Goal: Use online tool/utility: Utilize a website feature to perform a specific function

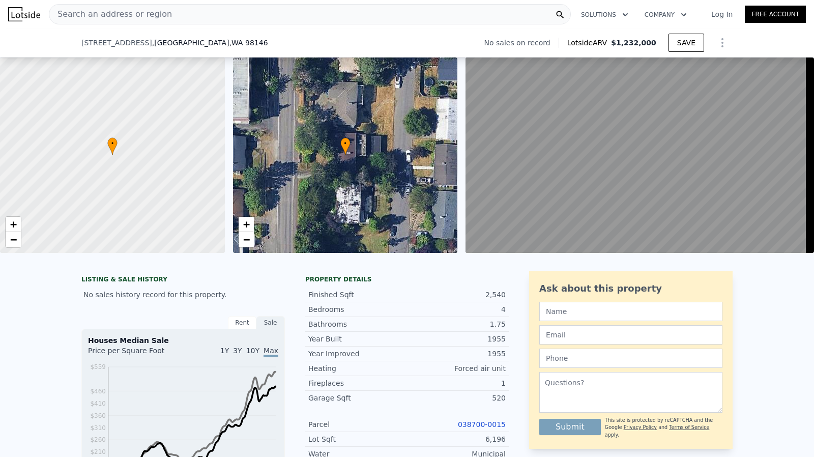
scroll to position [1367, 0]
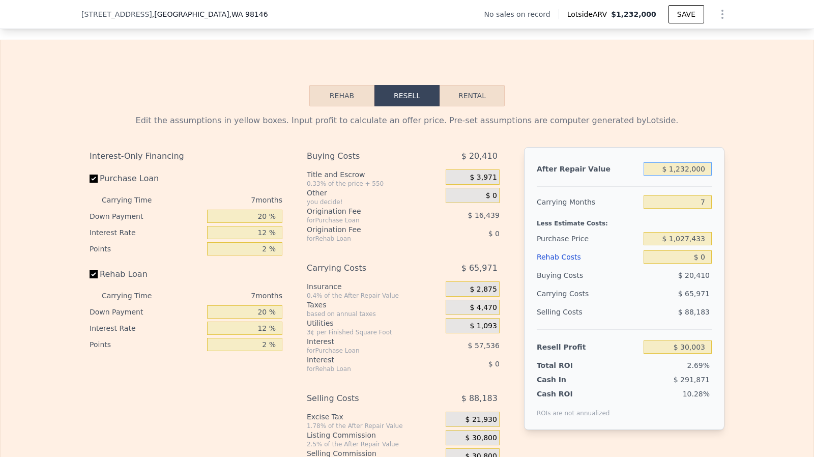
click at [696, 176] on input "$ 1,232,000" at bounding box center [678, 168] width 68 height 13
type input "$ 1"
type input "-$ 1,111,488"
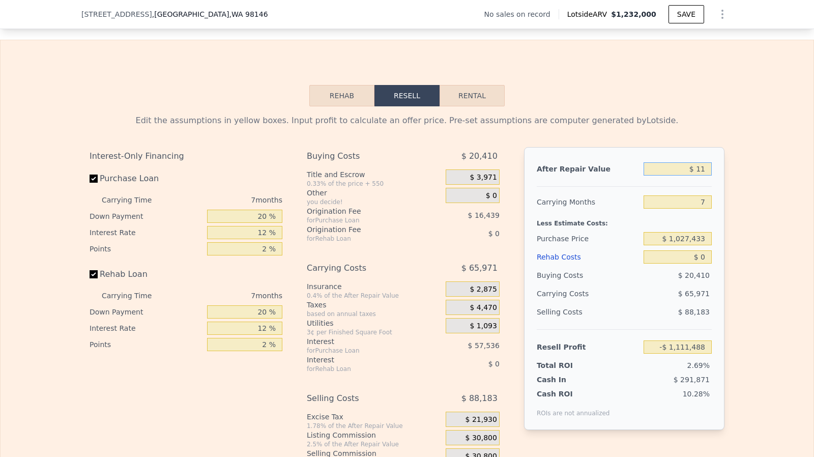
type input "$ 110"
type input "-$ 1,111,387"
type input "$ 11,000"
type input "-$ 1,101,298"
type input "$ 110,000"
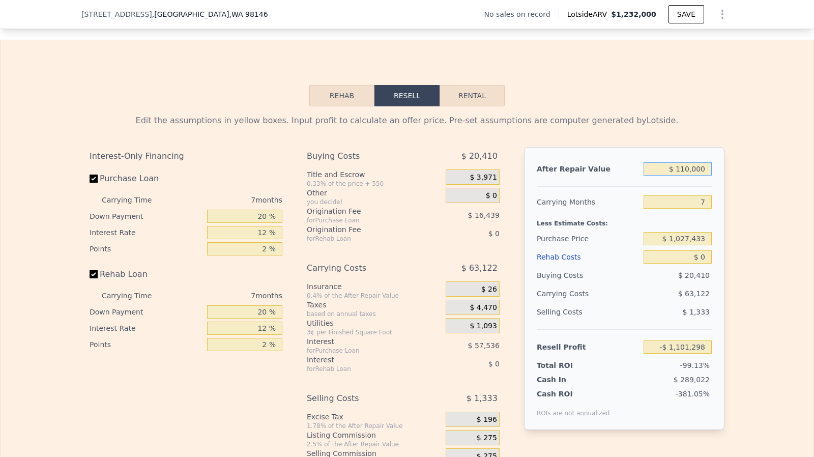
type input "-$ 1,009,570"
type input "$ 1,100,000"
type input "-$ 92,299"
type input "$ 1,100,000"
click at [700, 205] on div "7" at bounding box center [678, 202] width 68 height 18
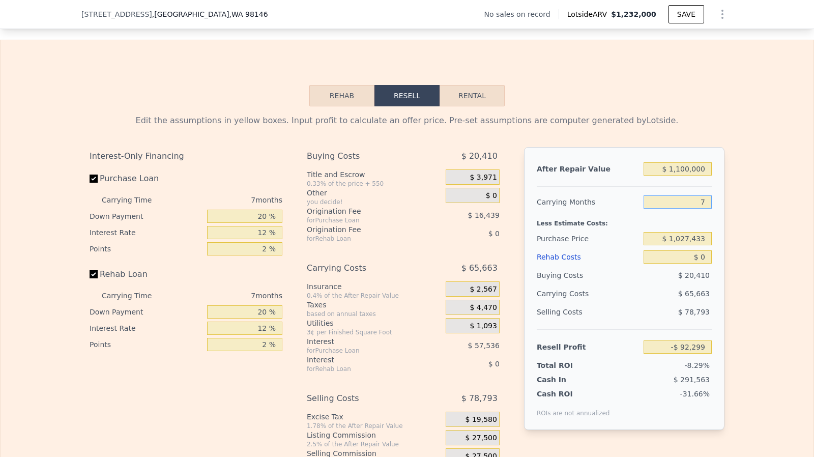
click at [705, 209] on input "7" at bounding box center [678, 201] width 68 height 13
type input "6"
type input "-$ 82,918"
type input "6"
click at [706, 264] on input "$ 0" at bounding box center [678, 256] width 68 height 13
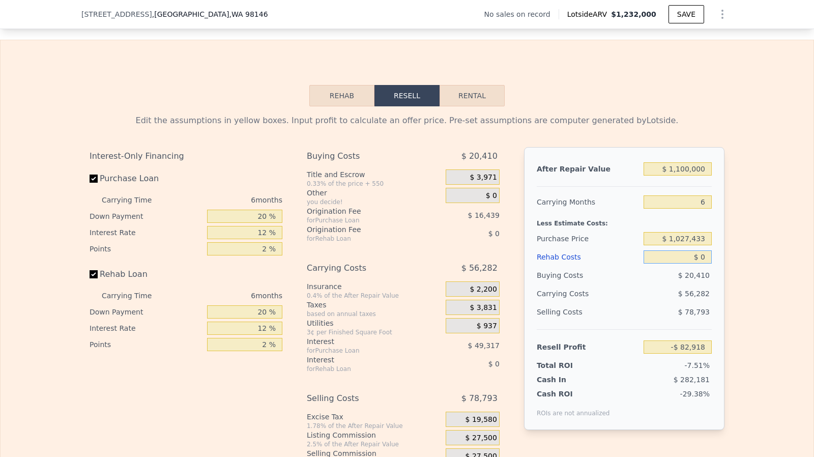
click at [706, 264] on input "$ 0" at bounding box center [678, 256] width 68 height 13
type input "$ 200"
type input "-$ 83,133"
type input "$ 2,000"
type input "-$ 85,046"
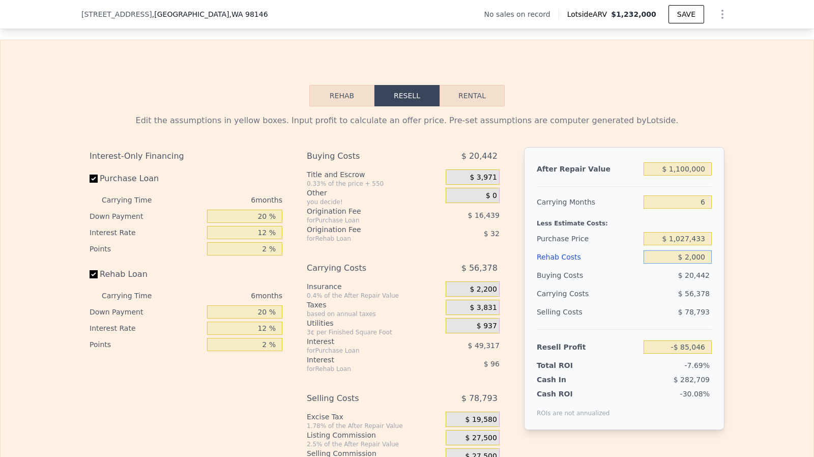
type input "$ 20,000"
type input "-$ 104,198"
type input "$ 200,000"
type input "-$ 295,718"
type input "$ 200,000"
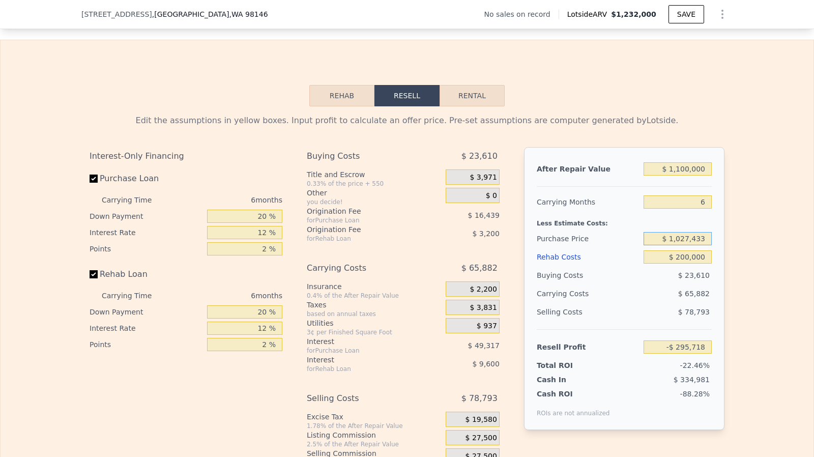
click at [692, 245] on input "$ 1,027,433" at bounding box center [678, 238] width 68 height 13
type input "$ 670,000"
click at [695, 264] on input "$ 200,000" at bounding box center [678, 256] width 68 height 13
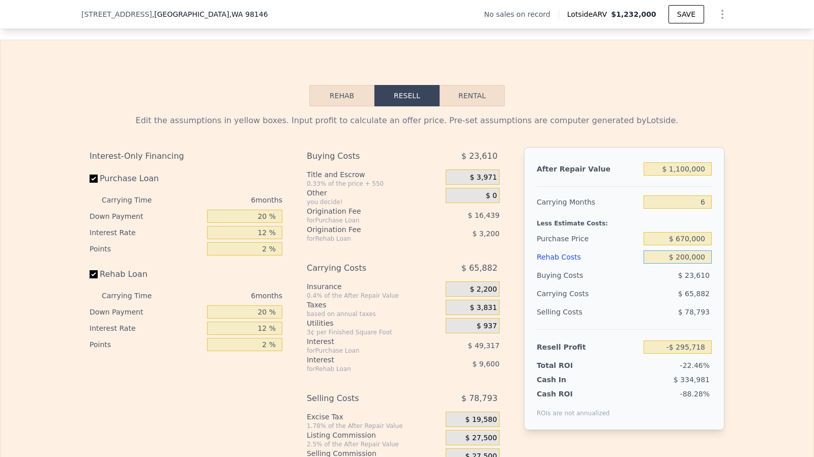
type input "$ 85,778"
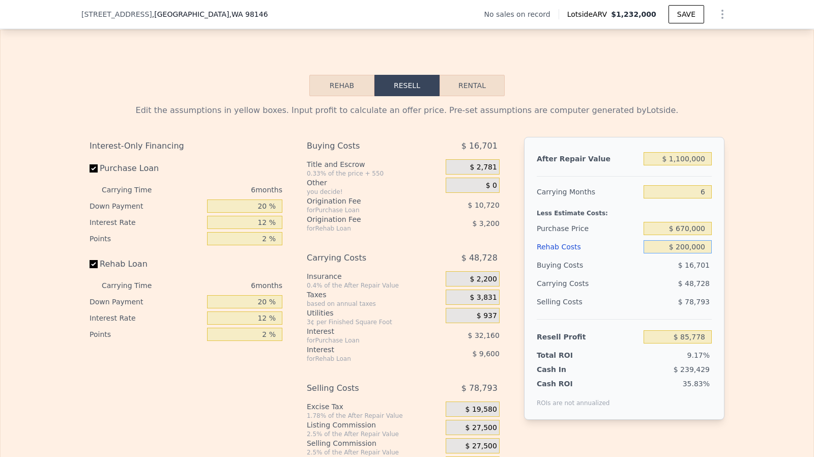
scroll to position [1378, 0]
click at [260, 308] on input "20 %" at bounding box center [244, 301] width 75 height 13
type input "10 %"
type input "$ 84,178"
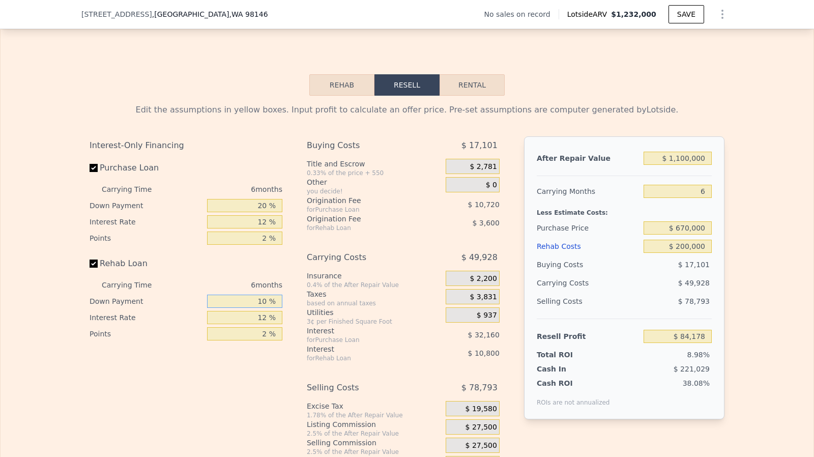
type input "10 %"
click at [266, 212] on input "20 %" at bounding box center [244, 205] width 75 height 13
type input "10 %"
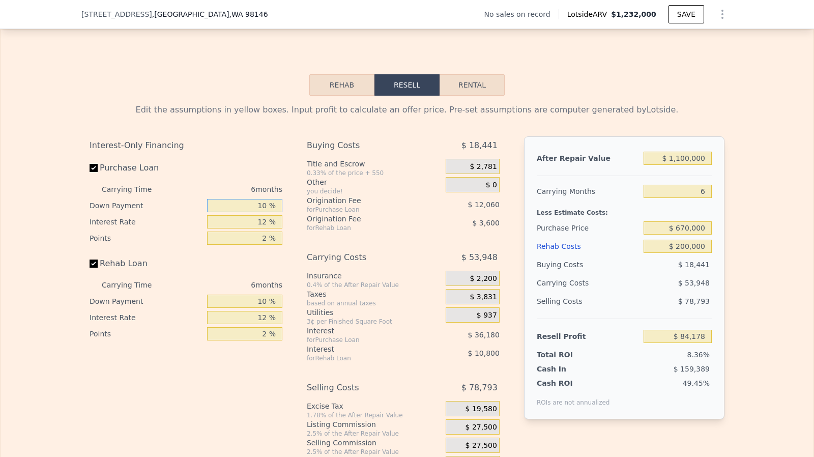
type input "$ 78,818"
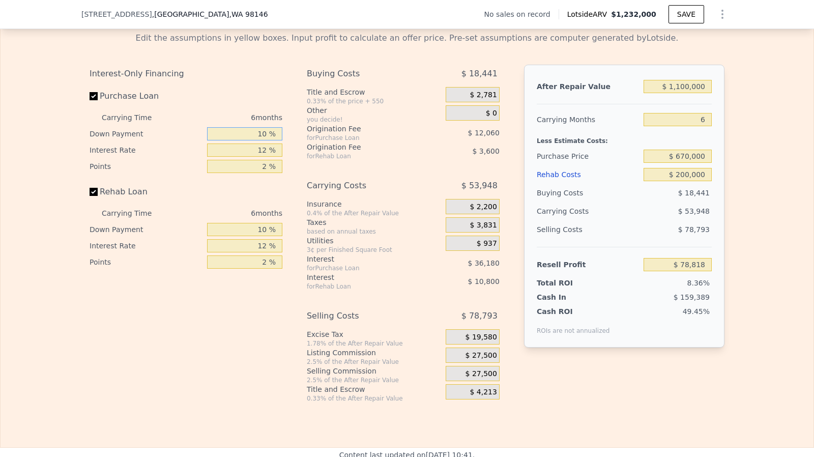
scroll to position [1451, 0]
type input "10 %"
click at [485, 359] on span "$ 27,500" at bounding box center [482, 354] width 32 height 9
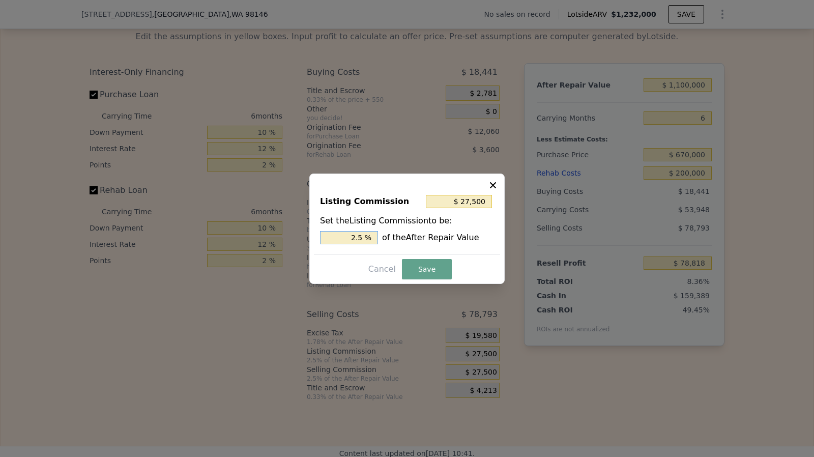
click at [370, 240] on input "2.5 %" at bounding box center [349, 237] width 58 height 13
type input "$ 22,000"
type input "2 %"
type input "$ 11,000"
type input "1. %"
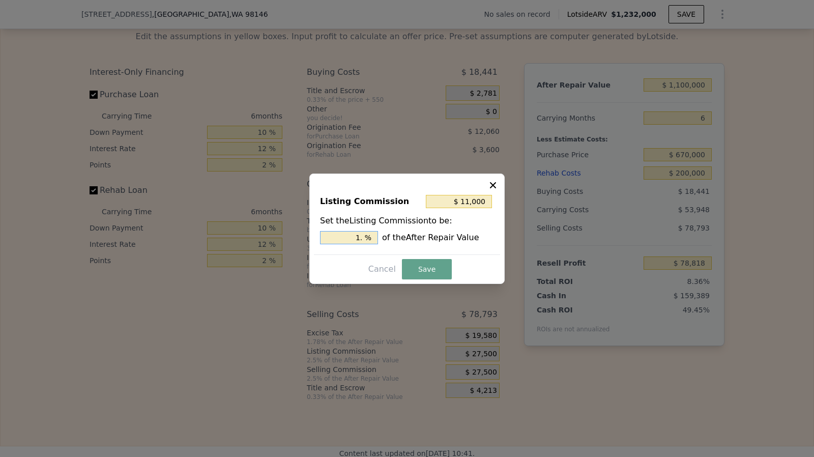
type input "$ 16,500"
type input "1.5 %"
click at [428, 270] on button "Save" at bounding box center [427, 269] width 50 height 20
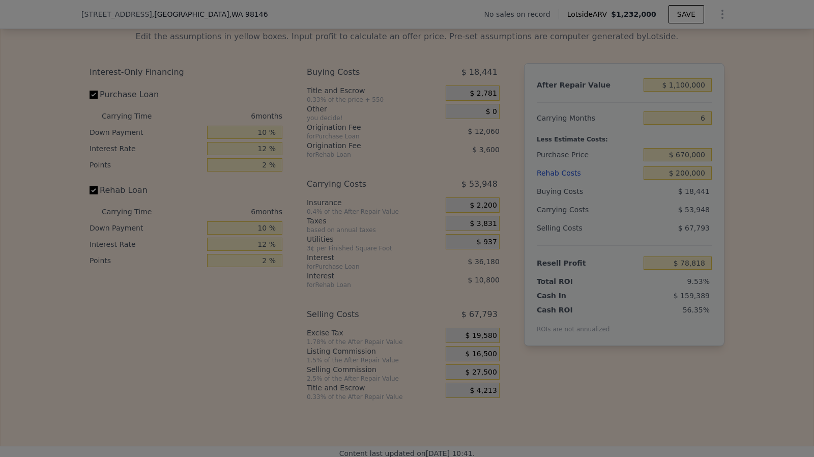
type input "$ 89,818"
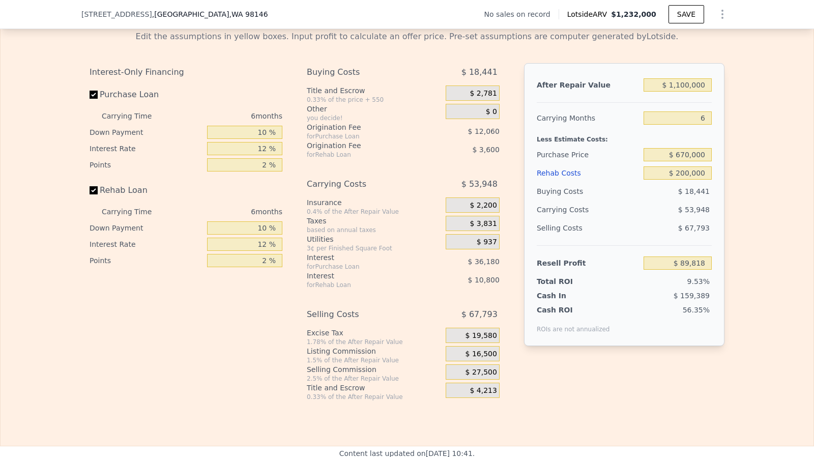
drag, startPoint x: 677, startPoint y: 282, endPoint x: 705, endPoint y: 282, distance: 27.5
click at [705, 272] on div "$ 89,818" at bounding box center [678, 263] width 68 height 18
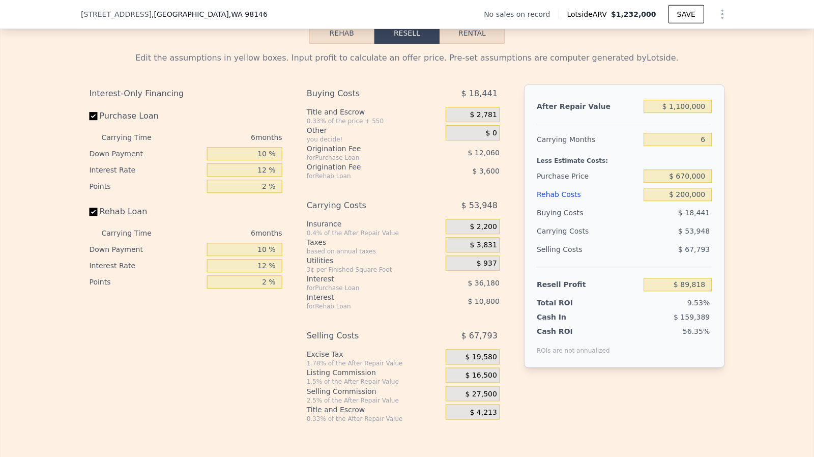
scroll to position [0, 0]
click at [685, 113] on input "$ 1,100,000" at bounding box center [678, 106] width 68 height 13
click at [682, 113] on input "$ 1,100,000" at bounding box center [678, 106] width 68 height 13
click at [686, 113] on input "$ 1,100,000" at bounding box center [678, 106] width 68 height 13
type input "$ 110,000"
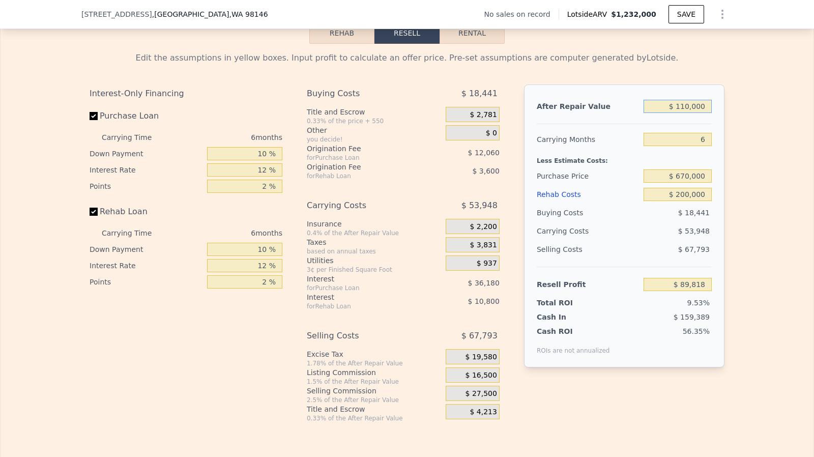
type input "-$ 837,683"
type input "$ 10,000"
type input "-$ 931,370"
type input "$ 1,500,000"
type input "$ 464,566"
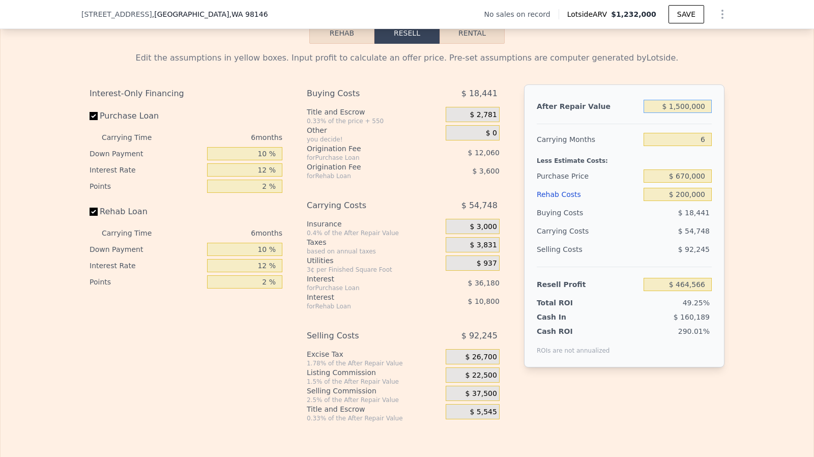
click at [688, 113] on input "$ 1,500,000" at bounding box center [678, 106] width 68 height 13
type input "$ 150,000"
type input "-$ 800,209"
type input "$ 15,000"
type input "-$ 926,686"
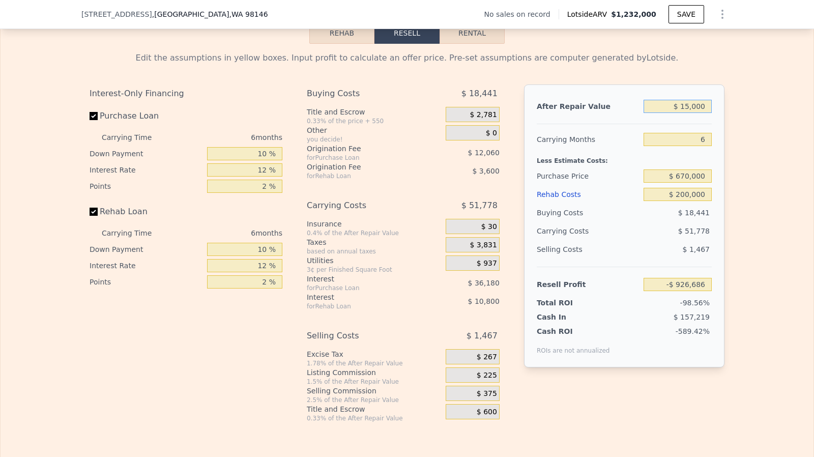
type input "$ 1,000"
type input "-$ 939,802"
type input "$ 105,000"
type input "-$ 842,368"
type input "$ 1,050,000"
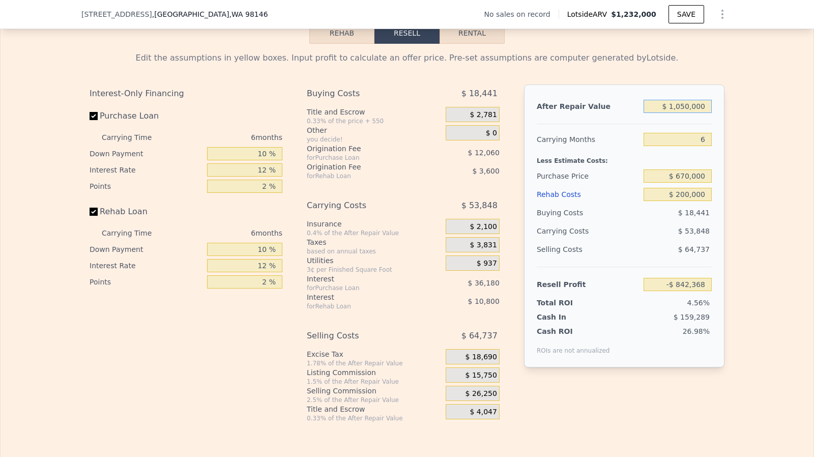
type input "$ 42,974"
type input "$ 1,050,000"
click at [695, 183] on input "$ 670,000" at bounding box center [678, 175] width 68 height 13
type input "$ 650,000"
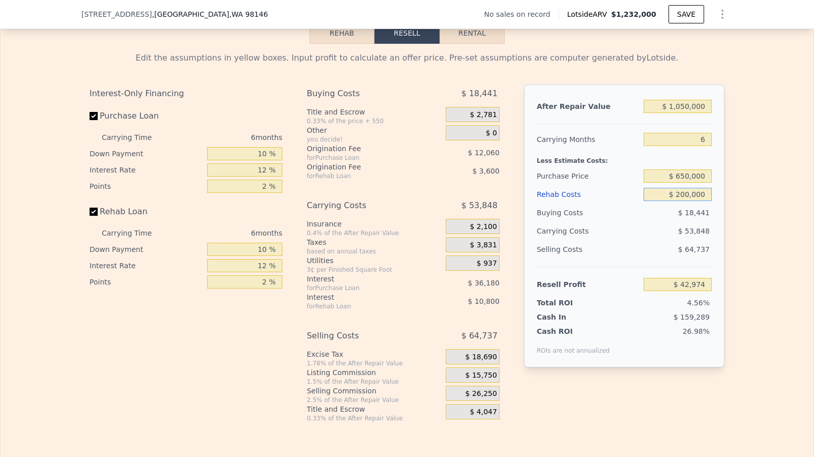
click at [694, 201] on input "$ 200,000" at bounding box center [678, 194] width 68 height 13
type input "$ 64,480"
click at [93, 216] on input "Rehab Loan" at bounding box center [94, 212] width 8 height 8
checkbox input "false"
type input "$ 78,880"
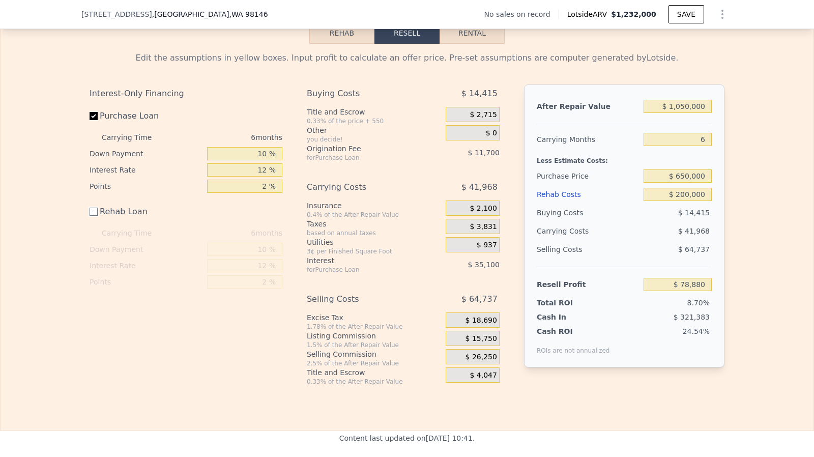
scroll to position [1427, 0]
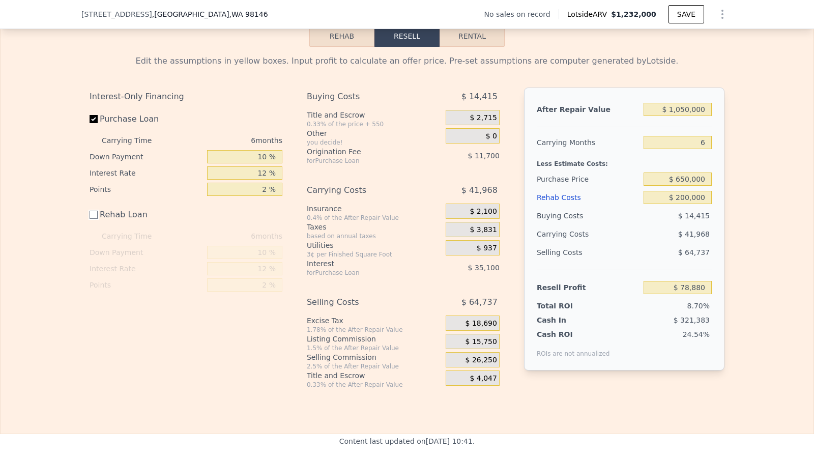
click at [93, 219] on input "Rehab Loan" at bounding box center [94, 215] width 8 height 8
checkbox input "true"
type input "$ 64,480"
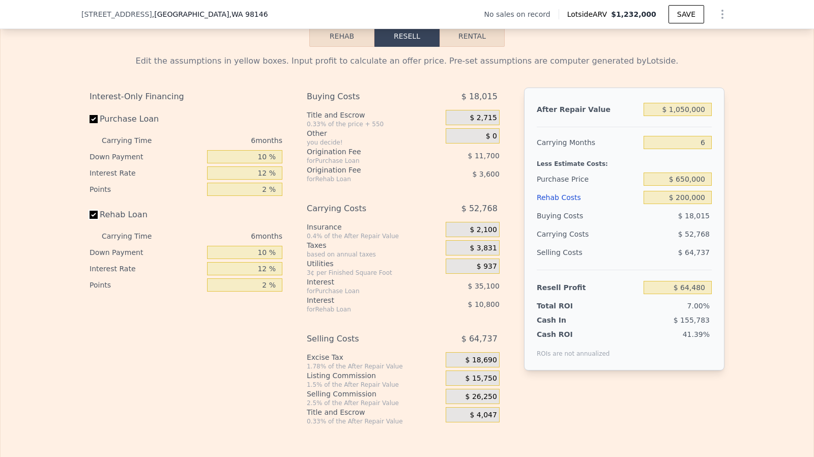
click at [93, 219] on input "Rehab Loan" at bounding box center [94, 215] width 8 height 8
checkbox input "false"
type input "$ 78,880"
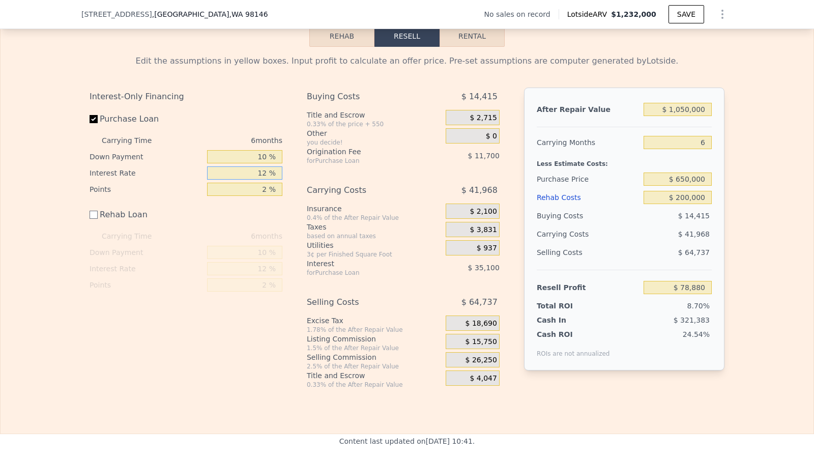
click at [270, 180] on input "12 %" at bounding box center [244, 172] width 75 height 13
type input "1 %"
type input "$ 111,052"
type input "6 %"
type input "$ 96,430"
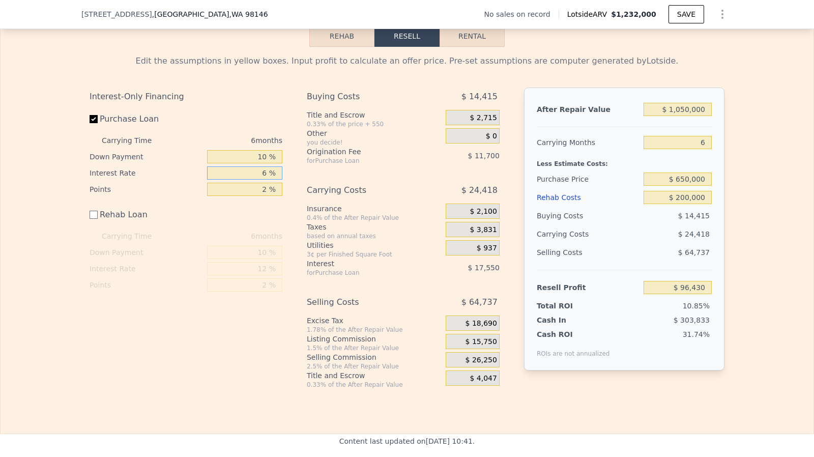
type input "6 %"
click at [707, 310] on div "Total ROI 10.85%" at bounding box center [624, 304] width 175 height 14
click at [685, 116] on input "$ 1,050,000" at bounding box center [678, 109] width 68 height 13
click at [689, 116] on input "$ 1,050,000" at bounding box center [678, 109] width 68 height 13
type input "$ 105,000"
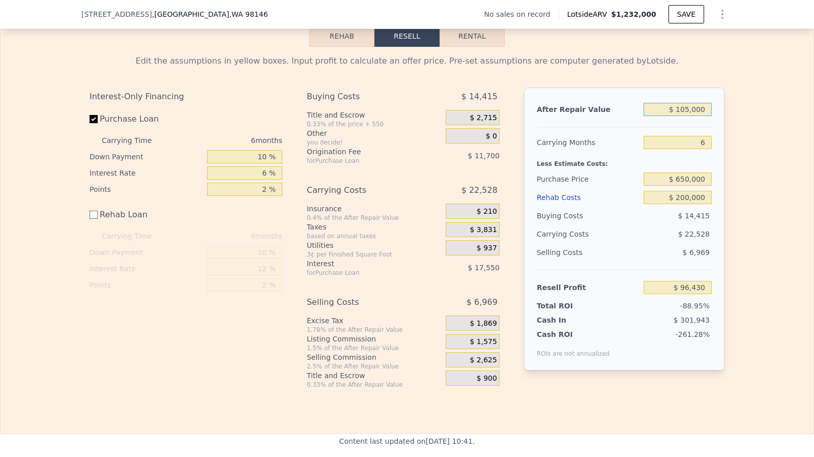
type input "-$ 788,912"
type input "$ 10,000"
type input "-$ 877,914"
type input "$ 1,000"
type input "-$ 886,346"
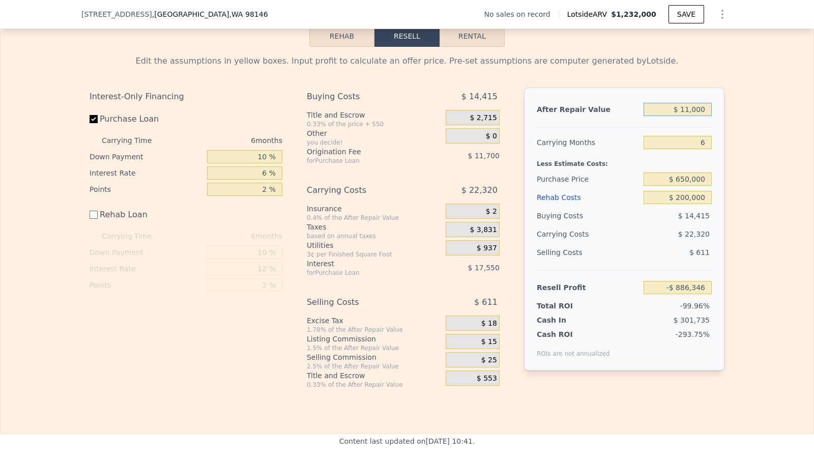
type input "$ 110,000"
type input "-$ 784,227"
type input "$ 1,100,000"
type input "$ 143,274"
type input "$ 1,100,000"
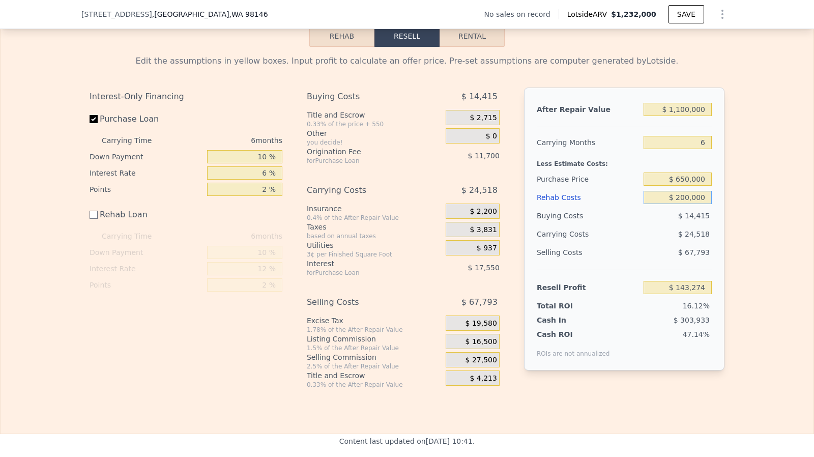
click at [699, 204] on input "$ 200,000" at bounding box center [678, 197] width 68 height 13
type input "$ 200,000"
